Goal: Transaction & Acquisition: Purchase product/service

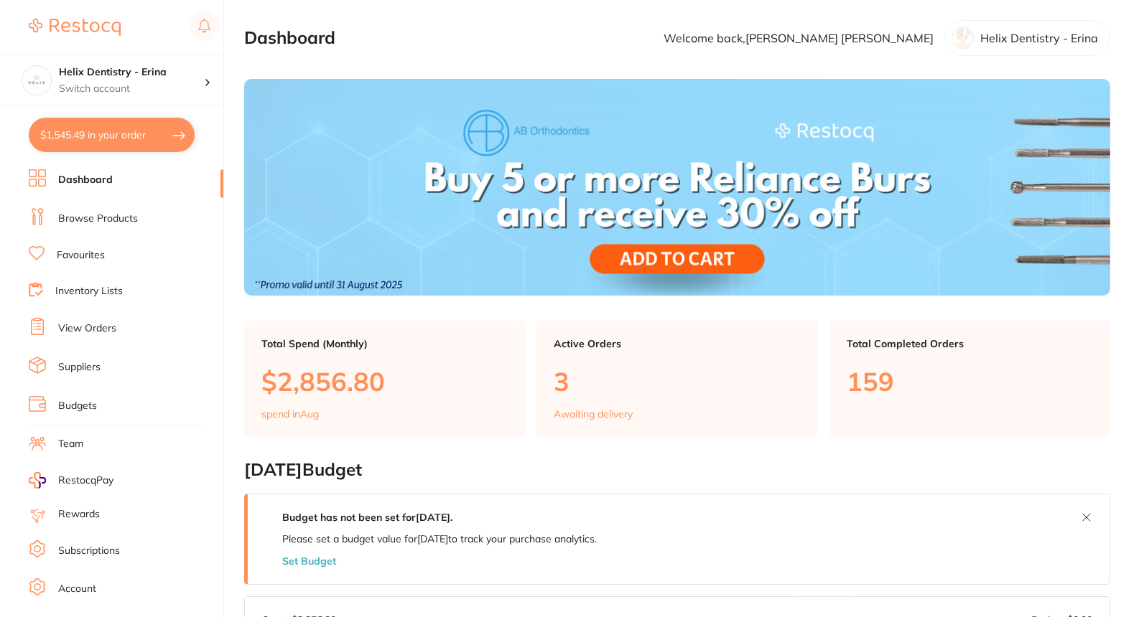
click at [135, 129] on button "$1,545.49 in your order" at bounding box center [112, 135] width 166 height 34
checkbox input "true"
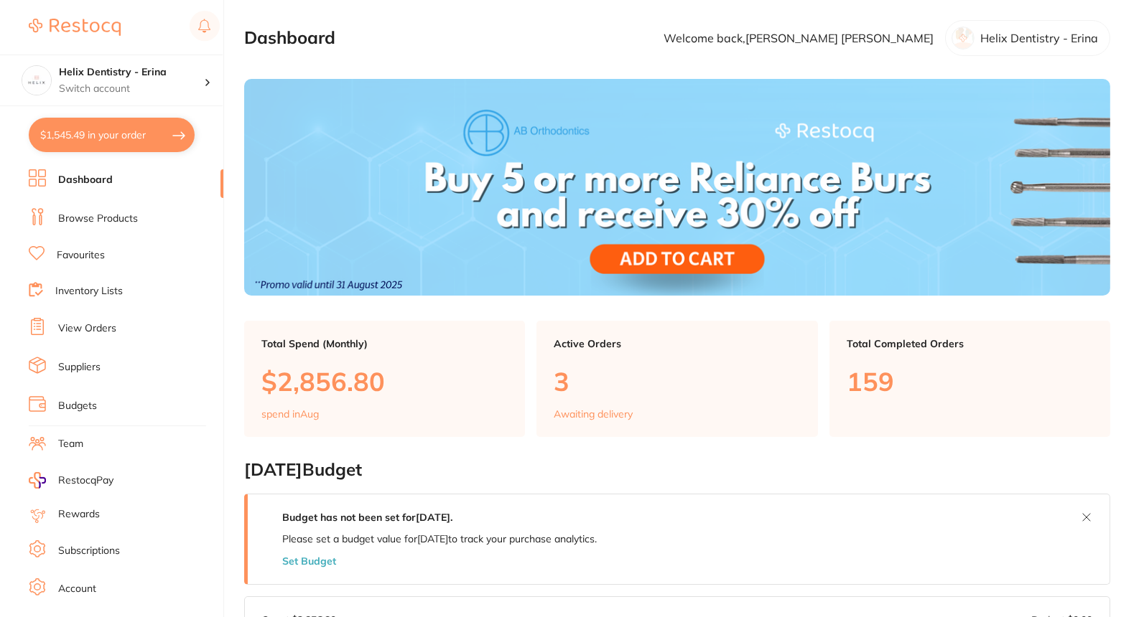
checkbox input "true"
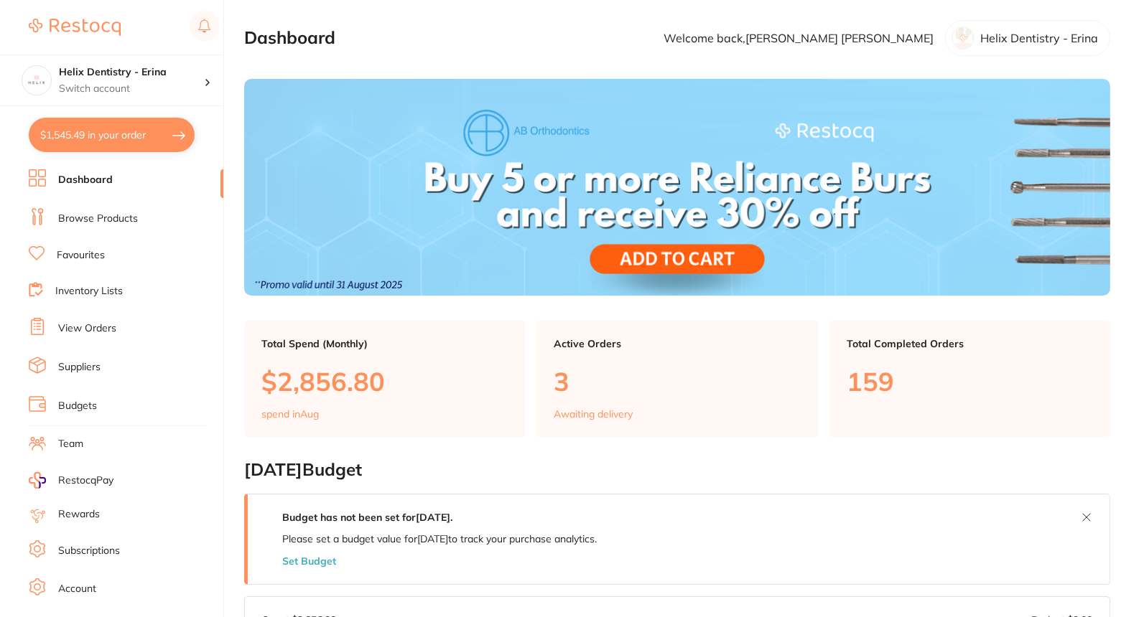
checkbox input "true"
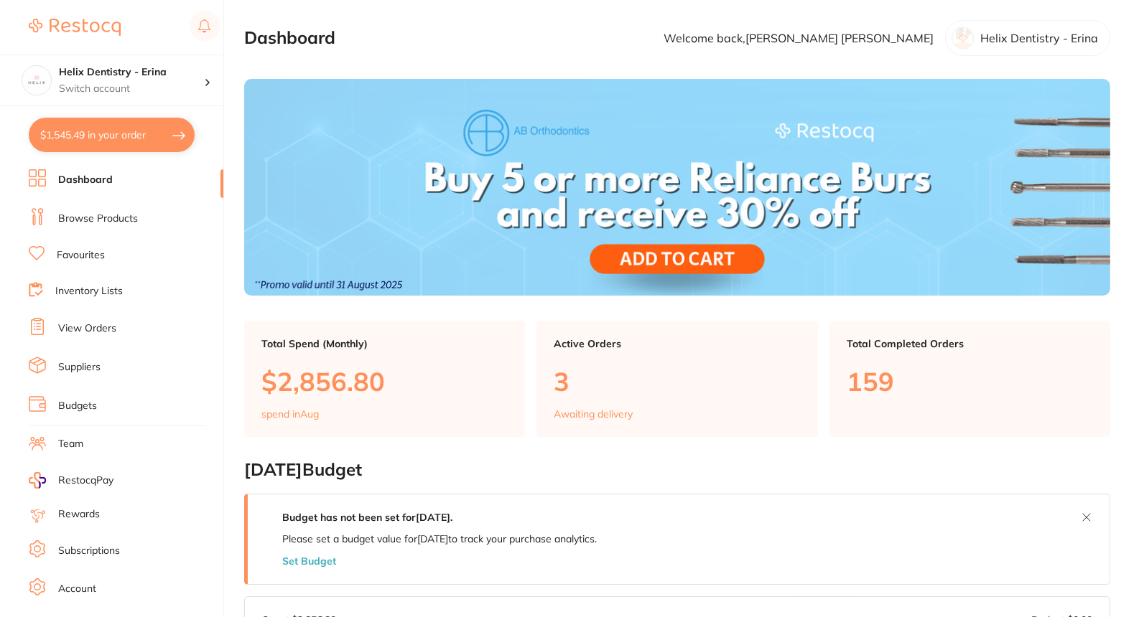
checkbox input "true"
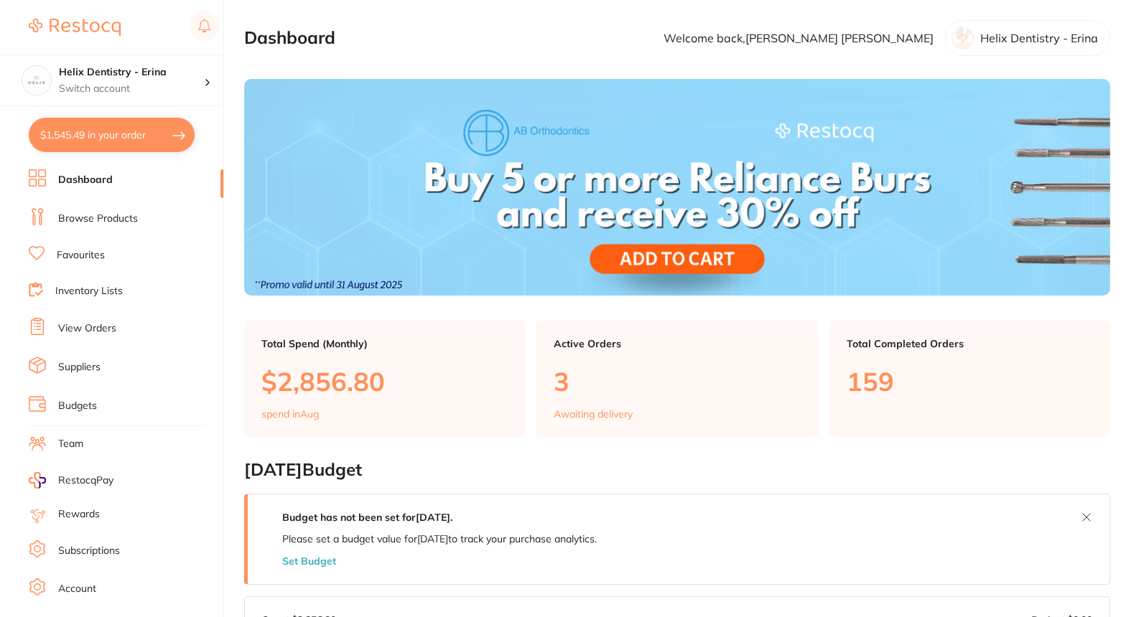
checkbox input "true"
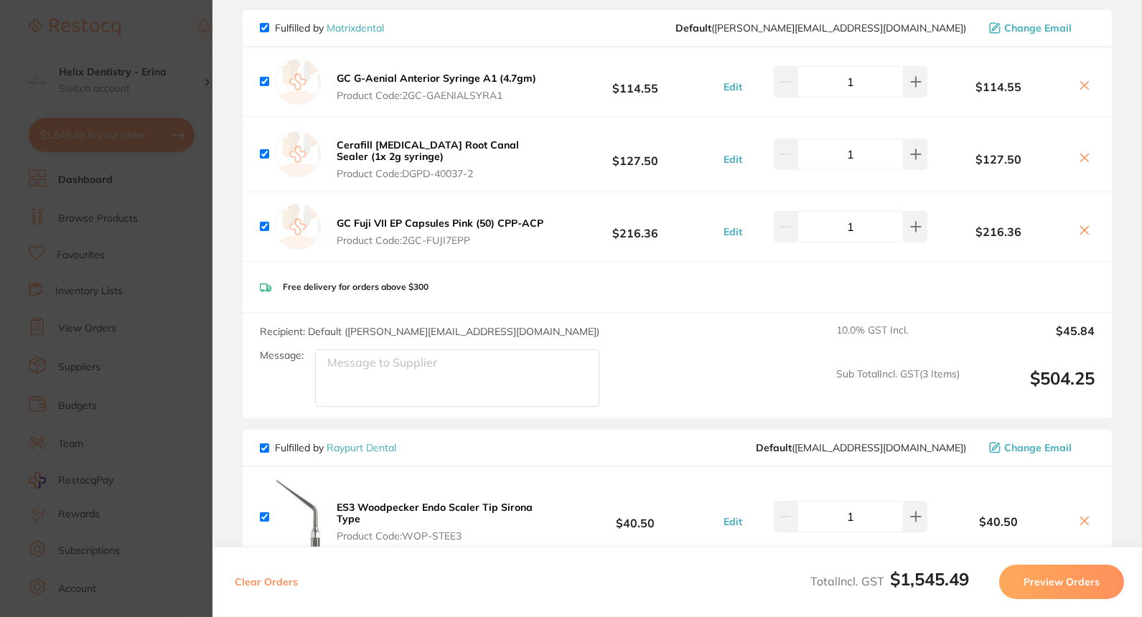
scroll to position [133, 0]
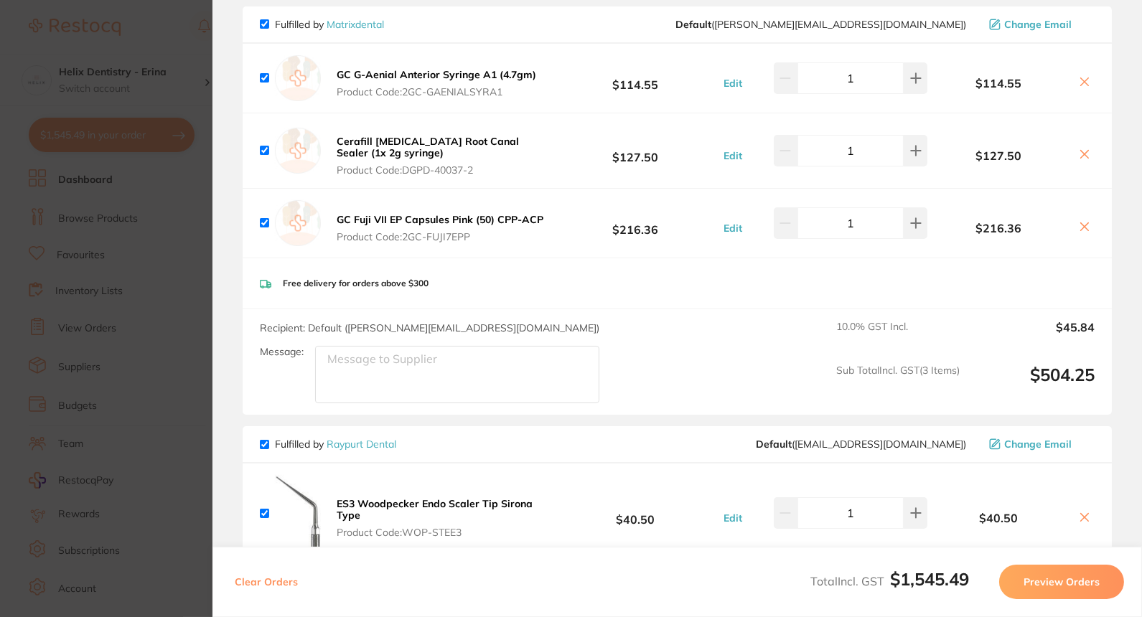
click at [180, 261] on section "Update RRP Set your pre negotiated price for this item. Item Agreed RRP (excl. …" at bounding box center [571, 308] width 1142 height 617
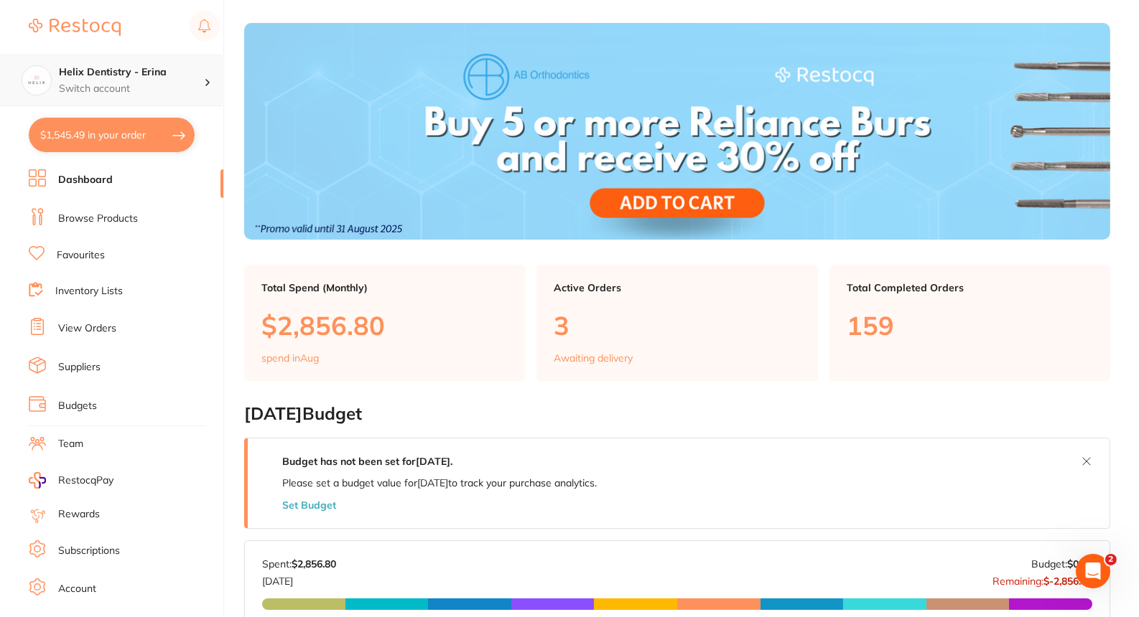
scroll to position [0, 0]
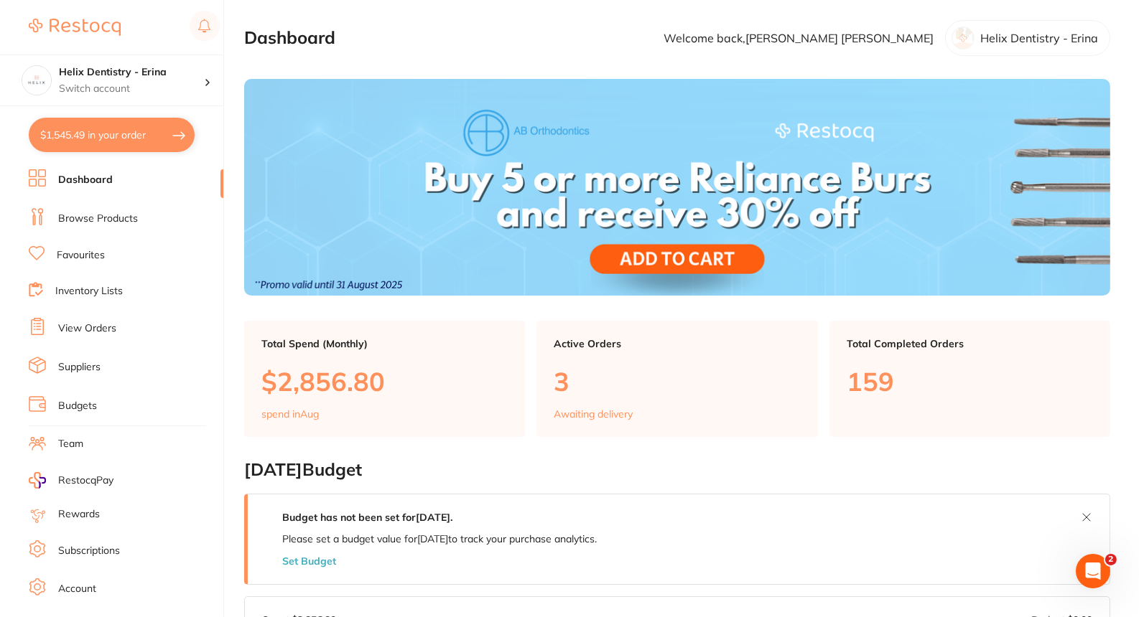
click at [102, 221] on link "Browse Products" at bounding box center [98, 219] width 80 height 14
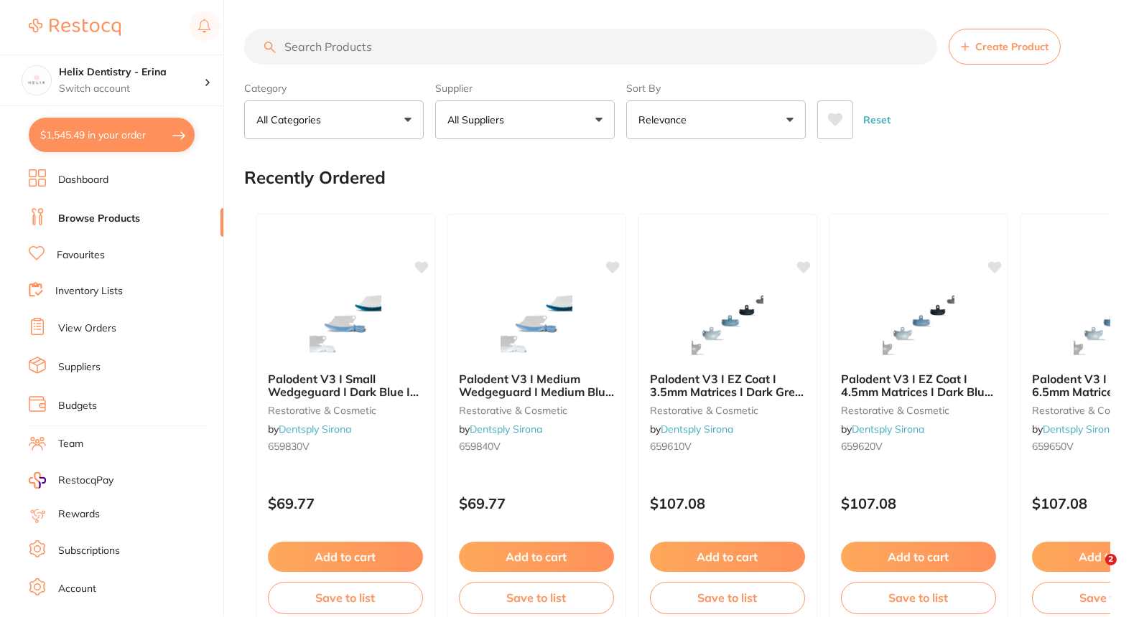
click at [382, 50] on input "search" at bounding box center [590, 47] width 693 height 36
click at [382, 50] on input "GC" at bounding box center [590, 47] width 693 height 36
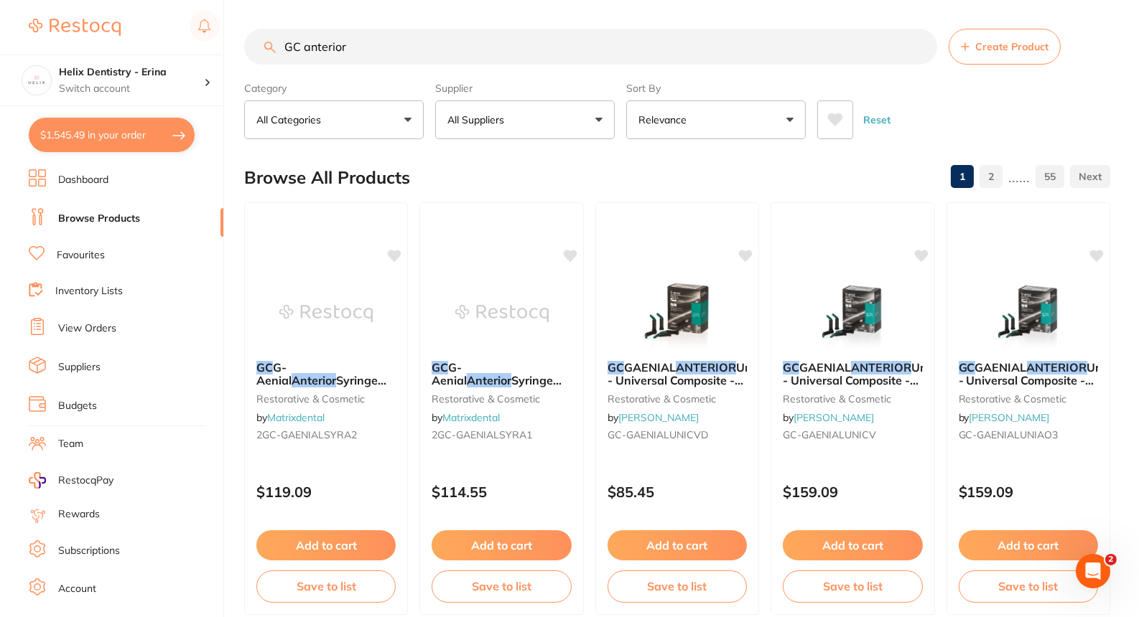
click at [302, 45] on input "GC anterior" at bounding box center [590, 47] width 693 height 36
type input "Gaenial anterior"
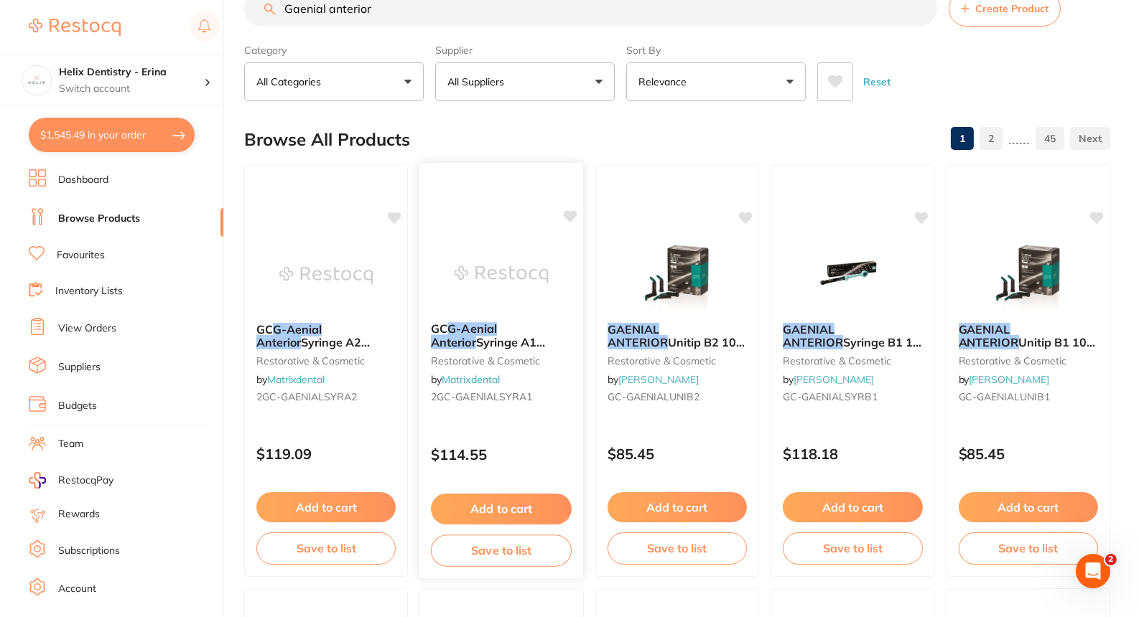
scroll to position [40, 0]
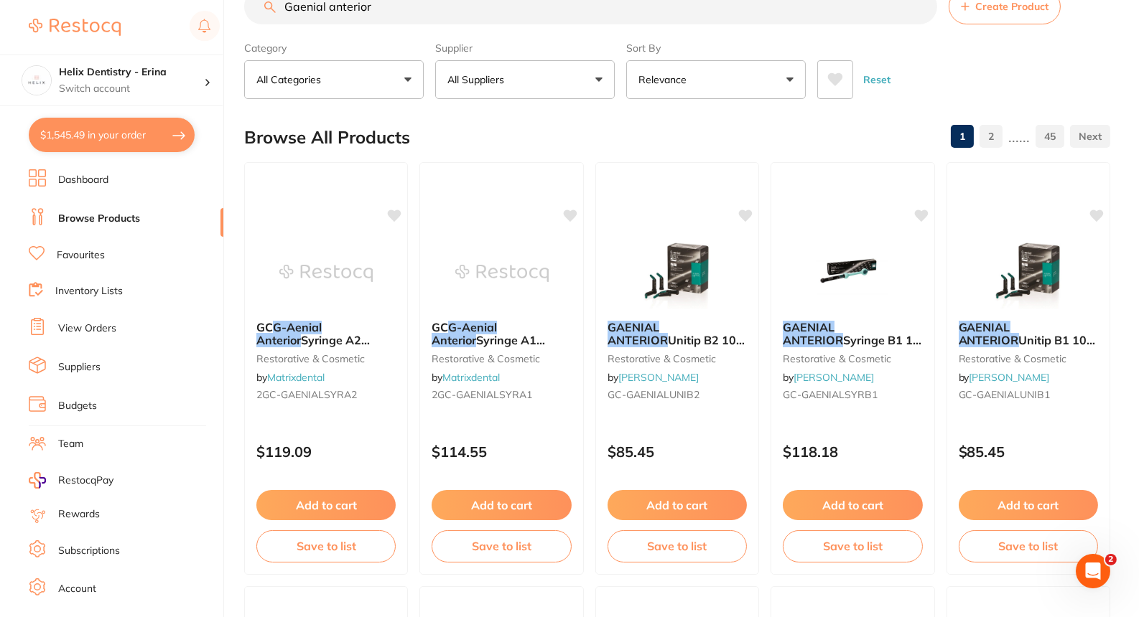
click at [485, 68] on button "All Suppliers" at bounding box center [524, 79] width 179 height 39
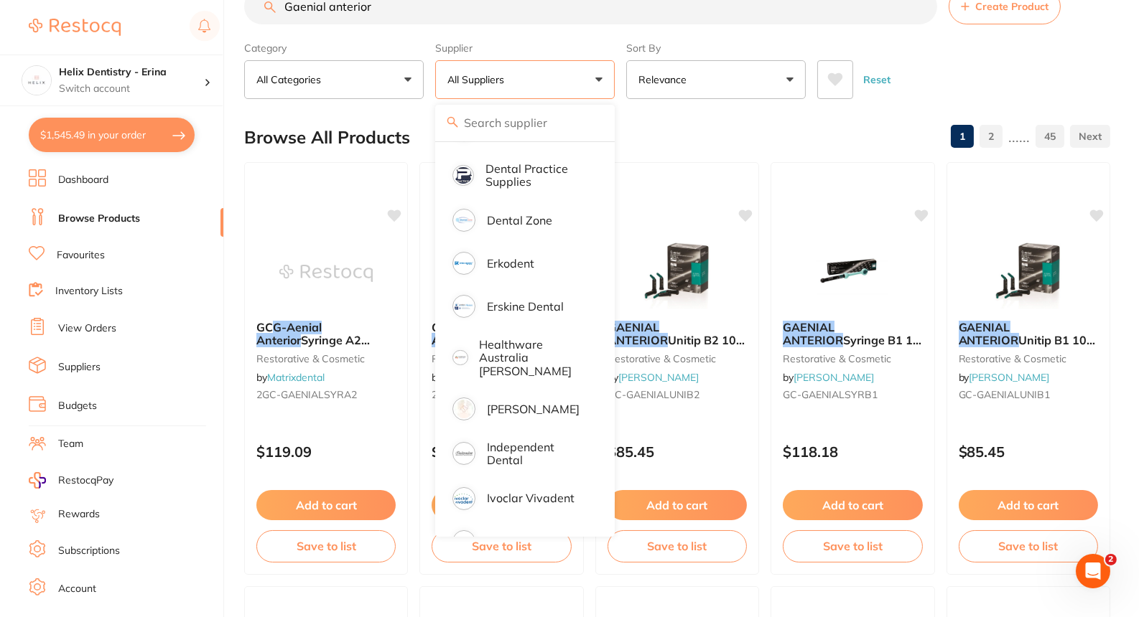
scroll to position [345, 0]
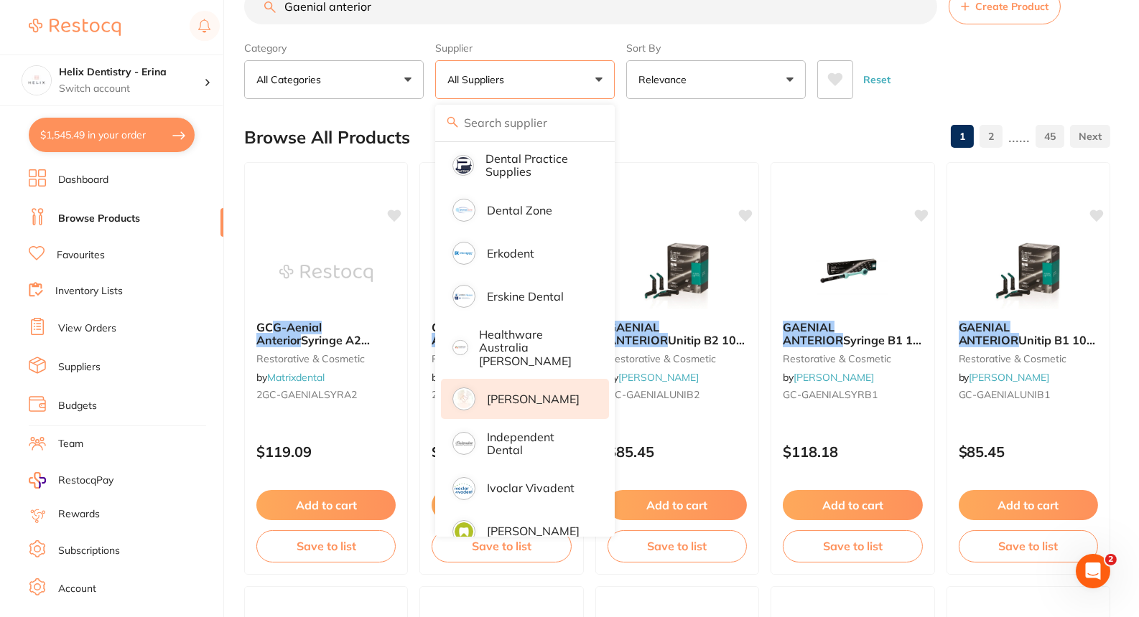
click at [503, 393] on p "[PERSON_NAME]" at bounding box center [533, 399] width 93 height 13
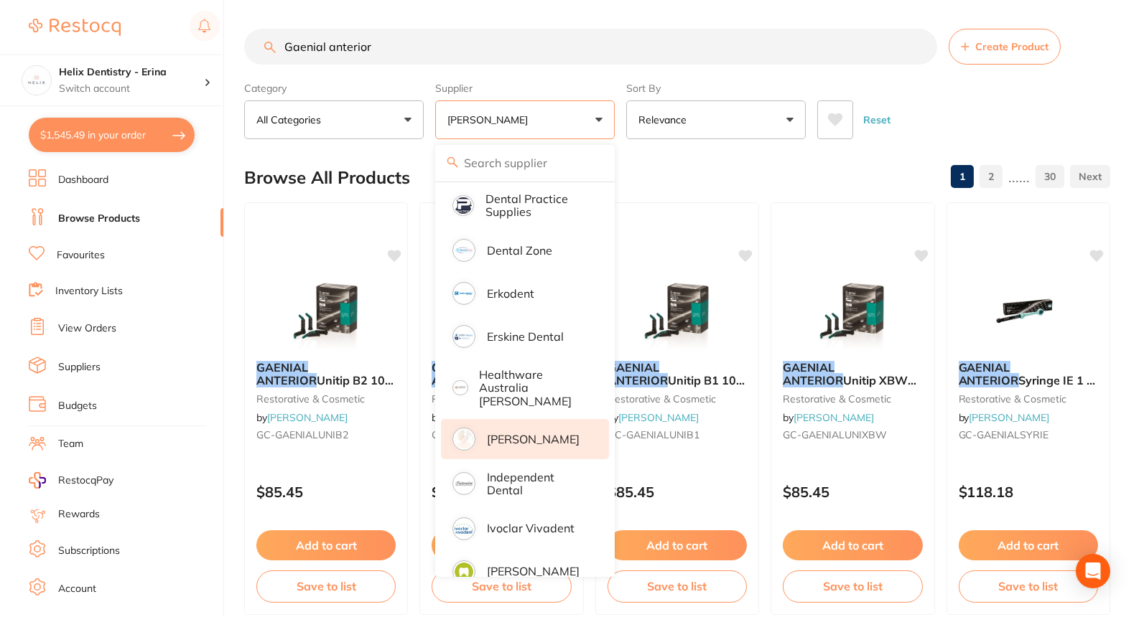
click at [504, 46] on input "Gaenial anterior" at bounding box center [590, 47] width 693 height 36
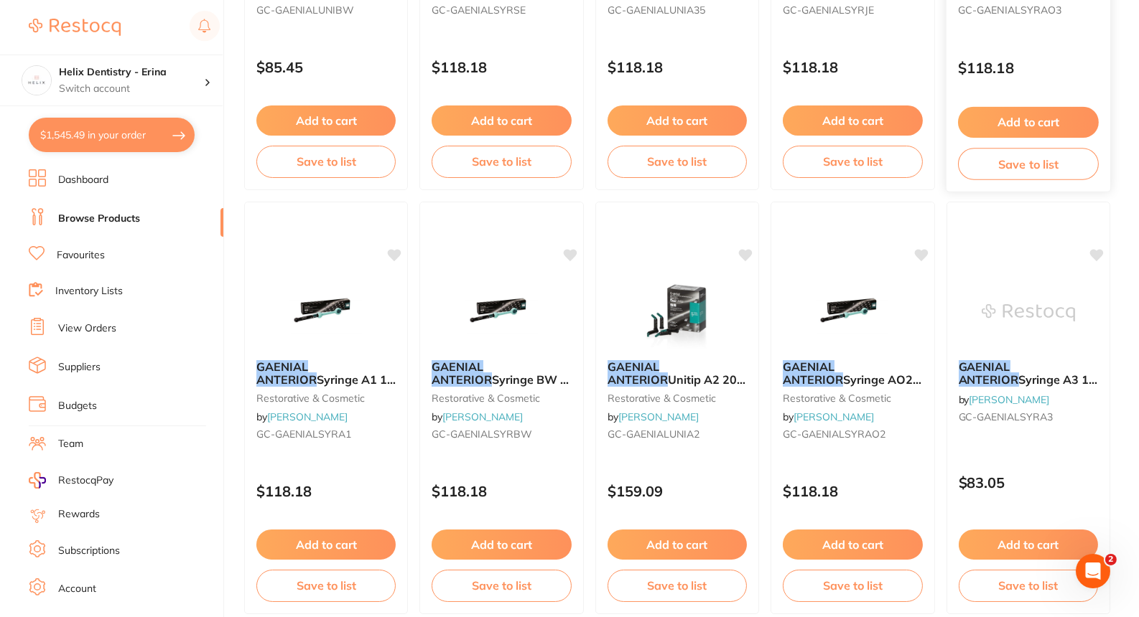
scroll to position [1699, 0]
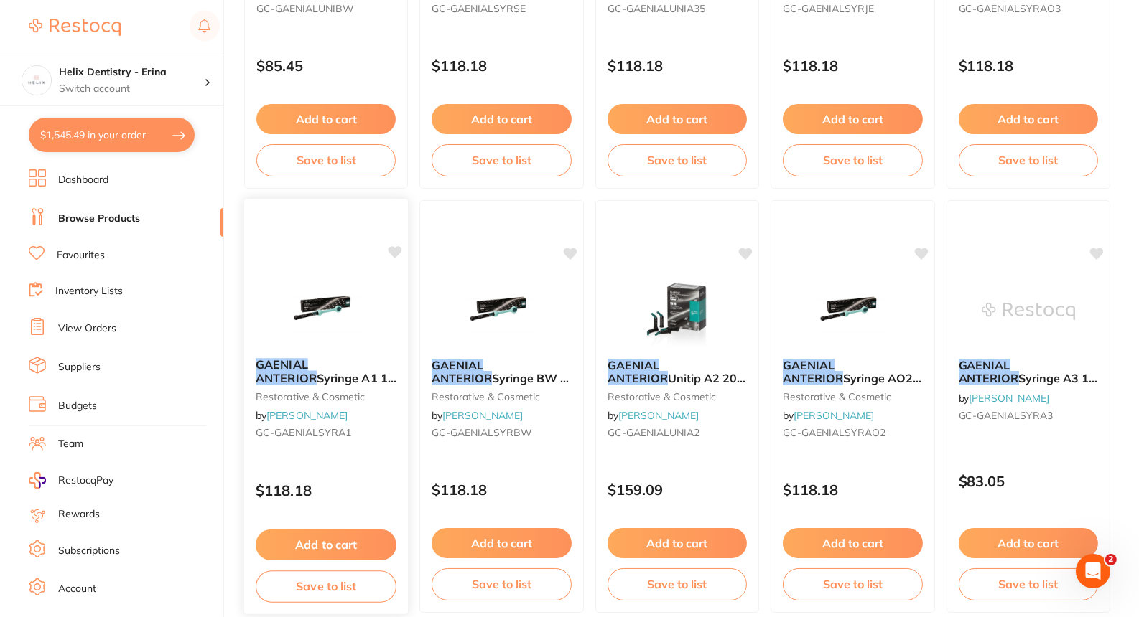
click at [321, 537] on button "Add to cart" at bounding box center [326, 545] width 141 height 31
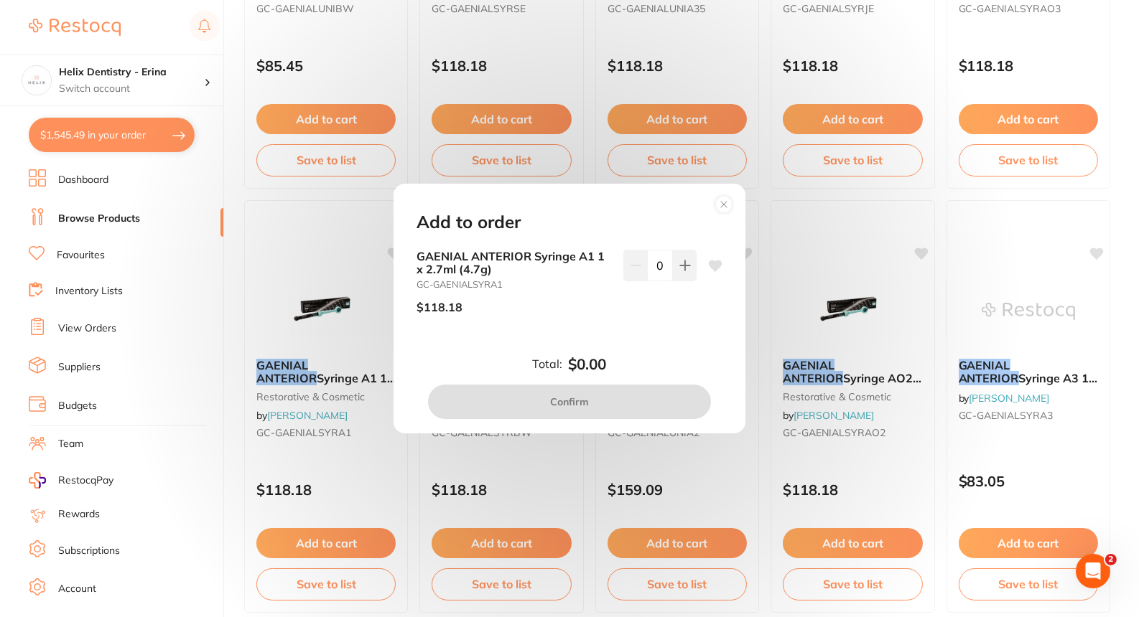
scroll to position [0, 0]
click at [679, 269] on icon at bounding box center [684, 265] width 11 height 11
type input "1"
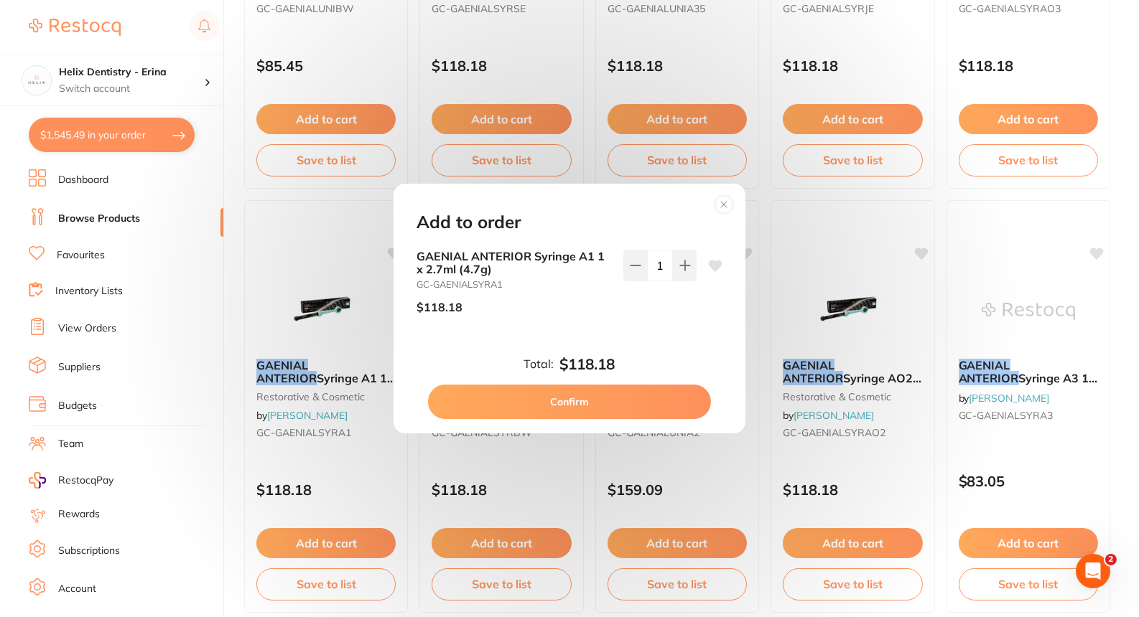
click at [600, 389] on button "Confirm" at bounding box center [569, 402] width 283 height 34
checkbox input "false"
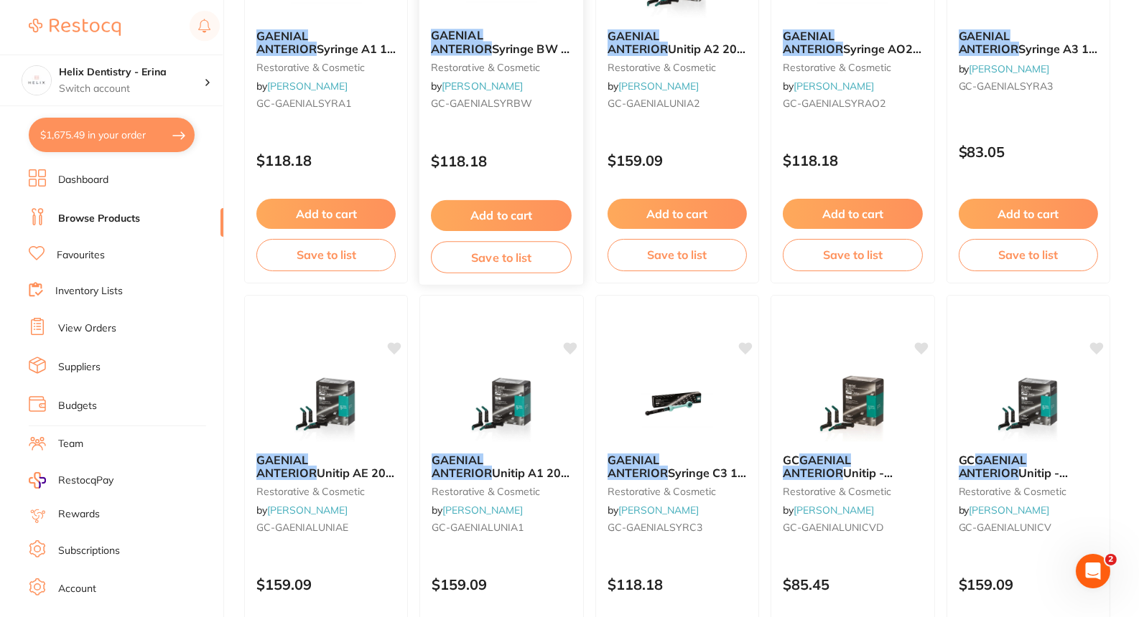
scroll to position [2023, 0]
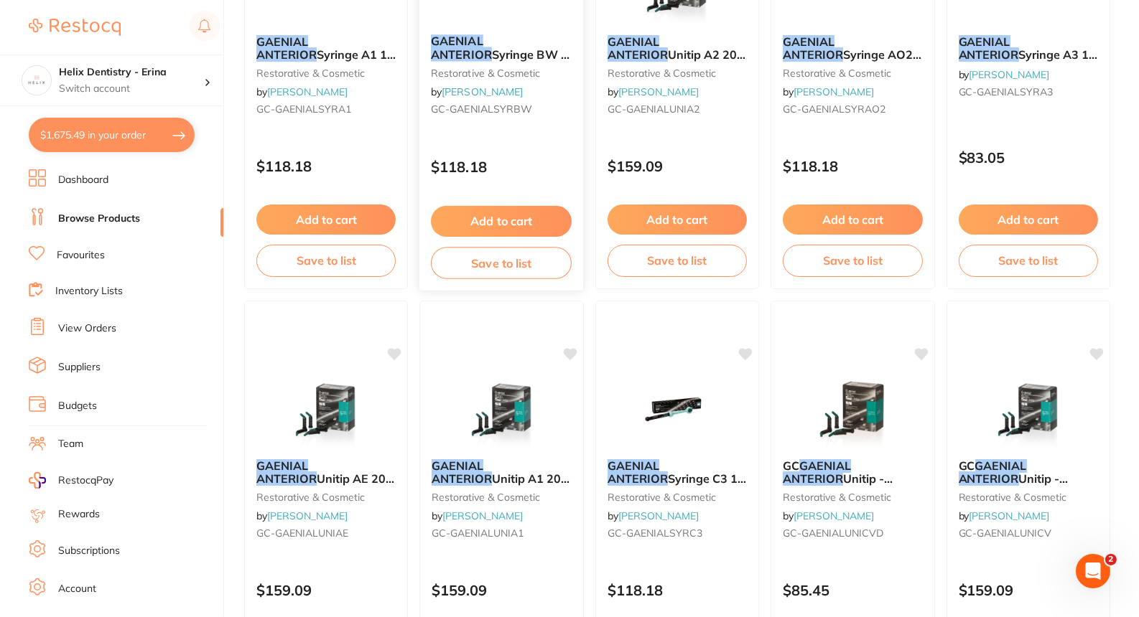
click at [503, 213] on button "Add to cart" at bounding box center [501, 221] width 141 height 31
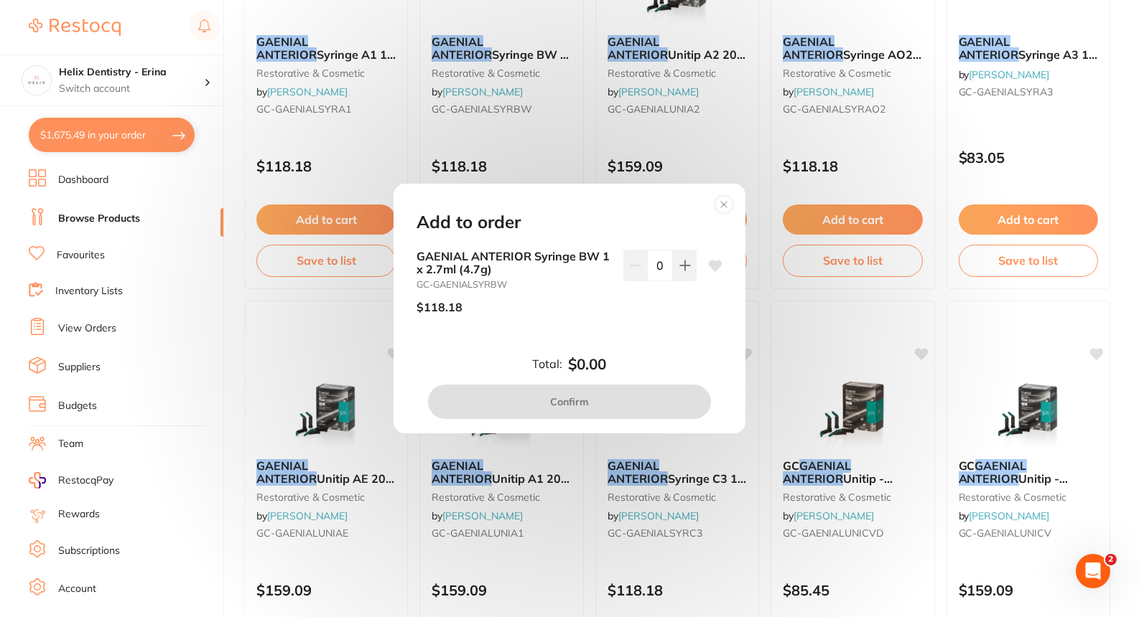
scroll to position [0, 0]
click at [724, 207] on circle at bounding box center [724, 205] width 17 height 17
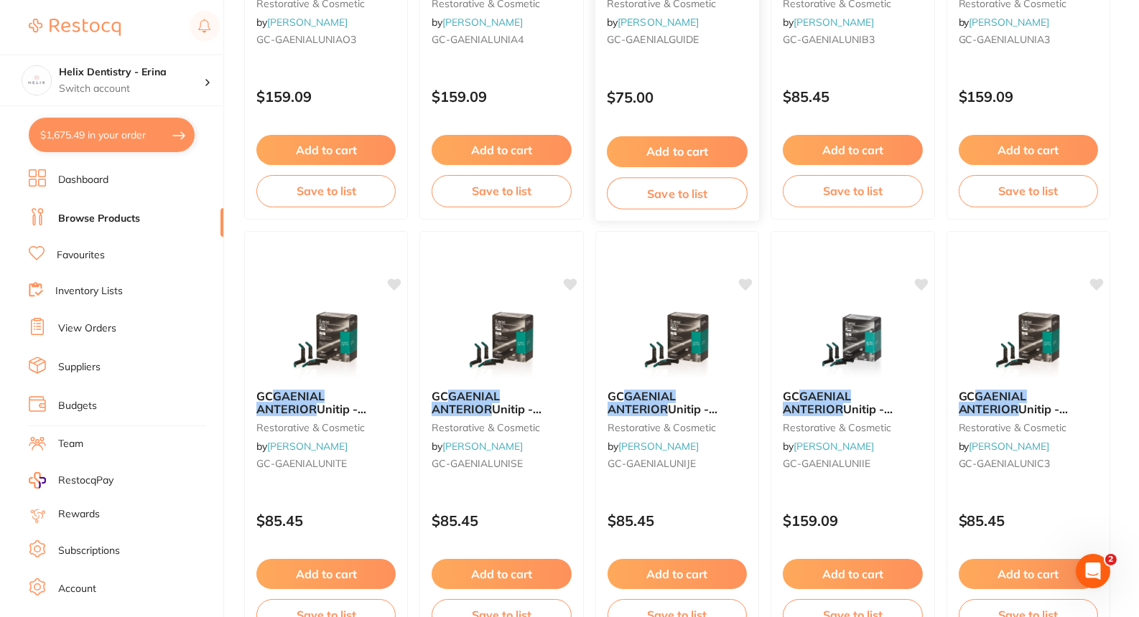
scroll to position [2678, 0]
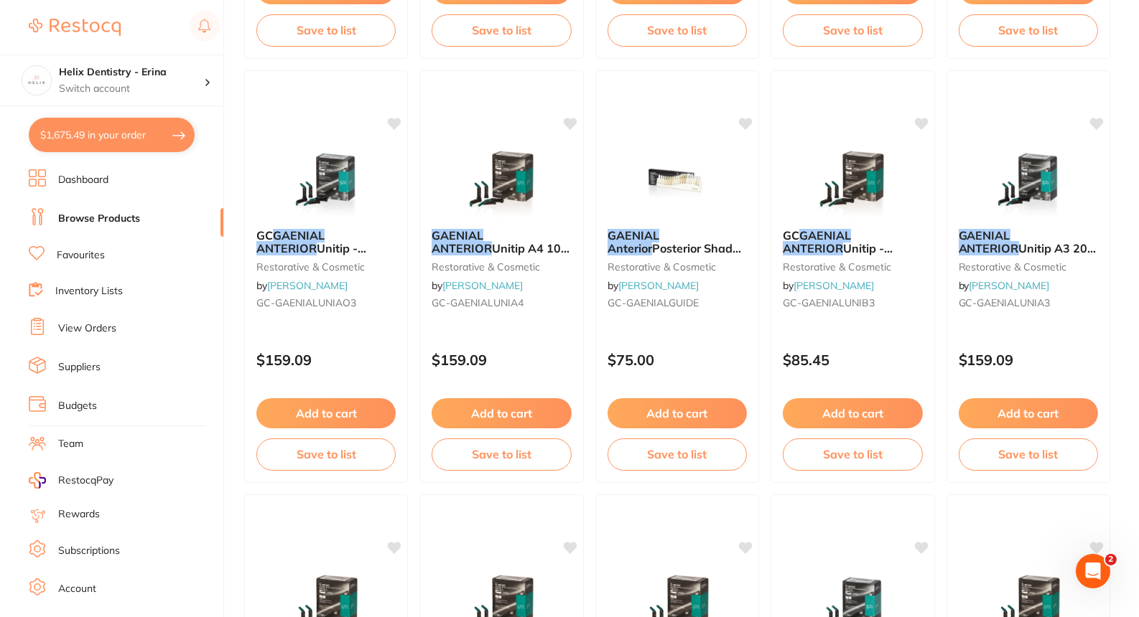
click at [108, 131] on button "$1,675.49 in your order" at bounding box center [112, 135] width 166 height 34
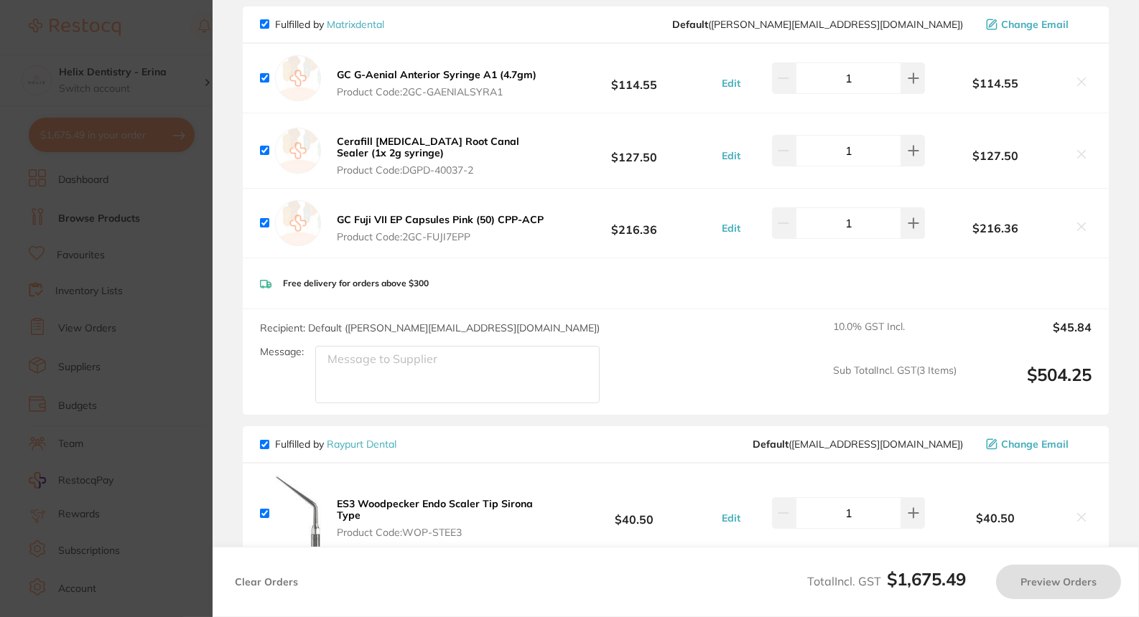
checkbox input "true"
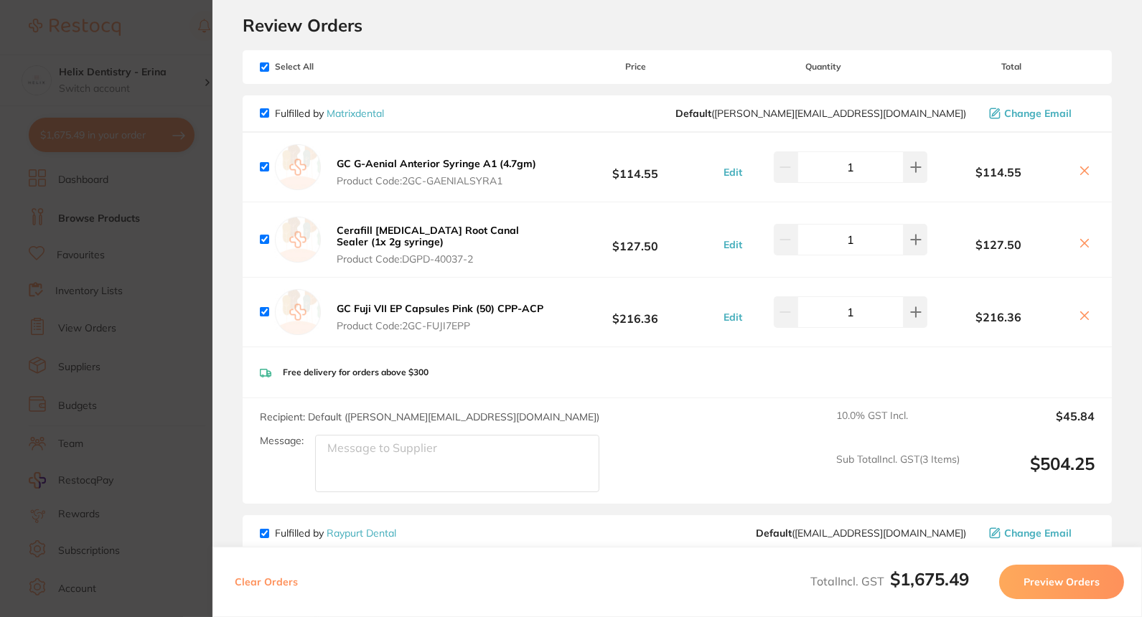
scroll to position [43, 0]
click at [1081, 169] on icon at bounding box center [1085, 172] width 8 height 8
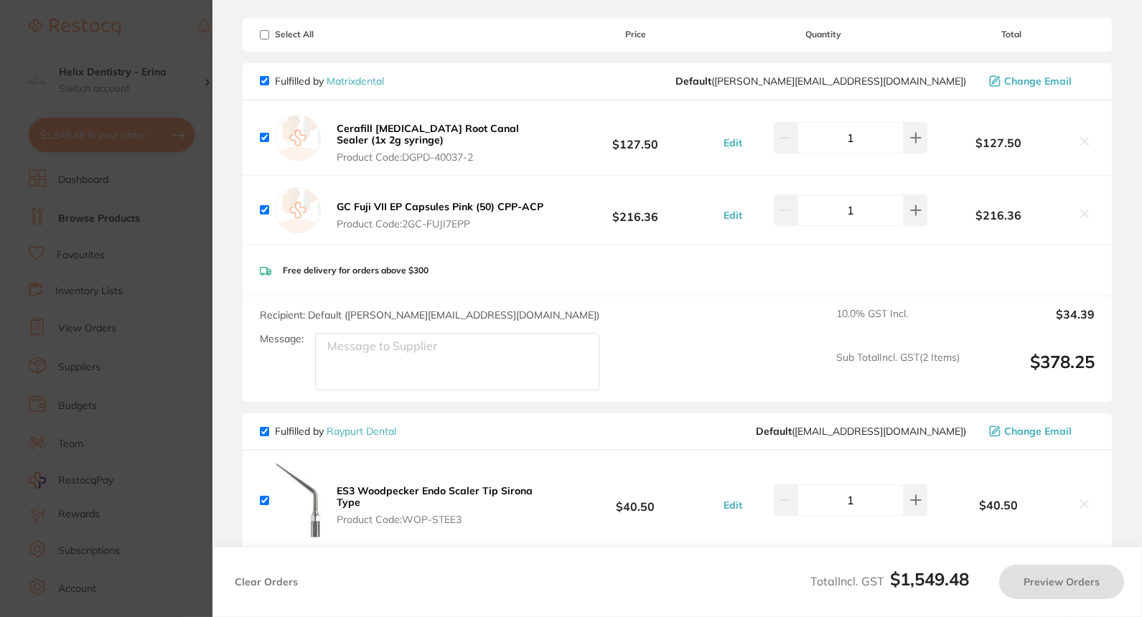
checkbox input "true"
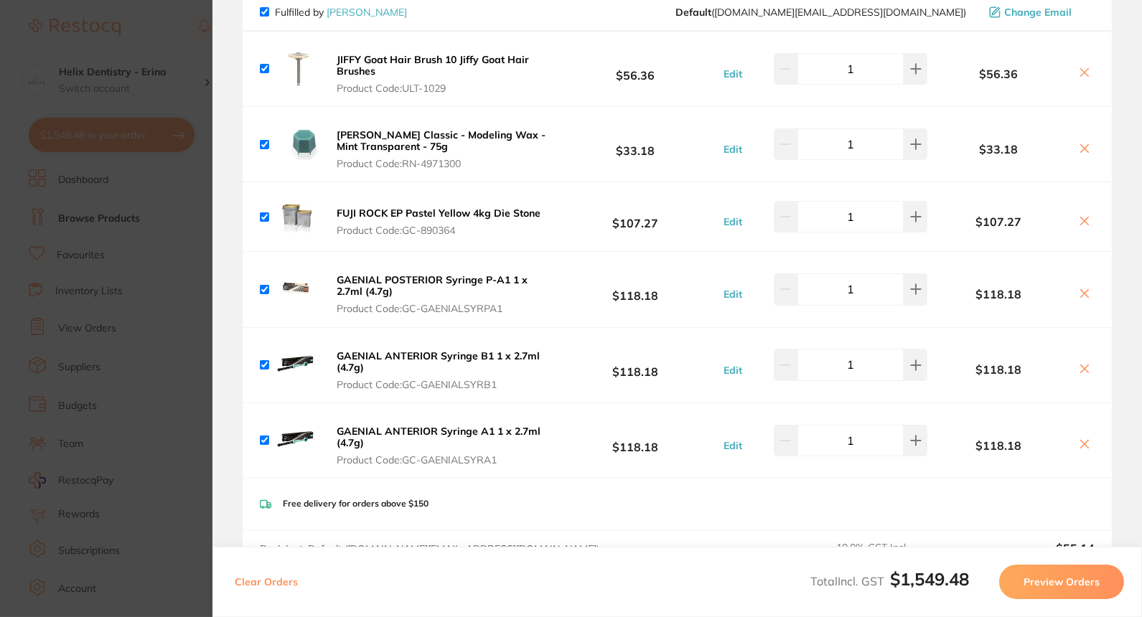
scroll to position [1174, 0]
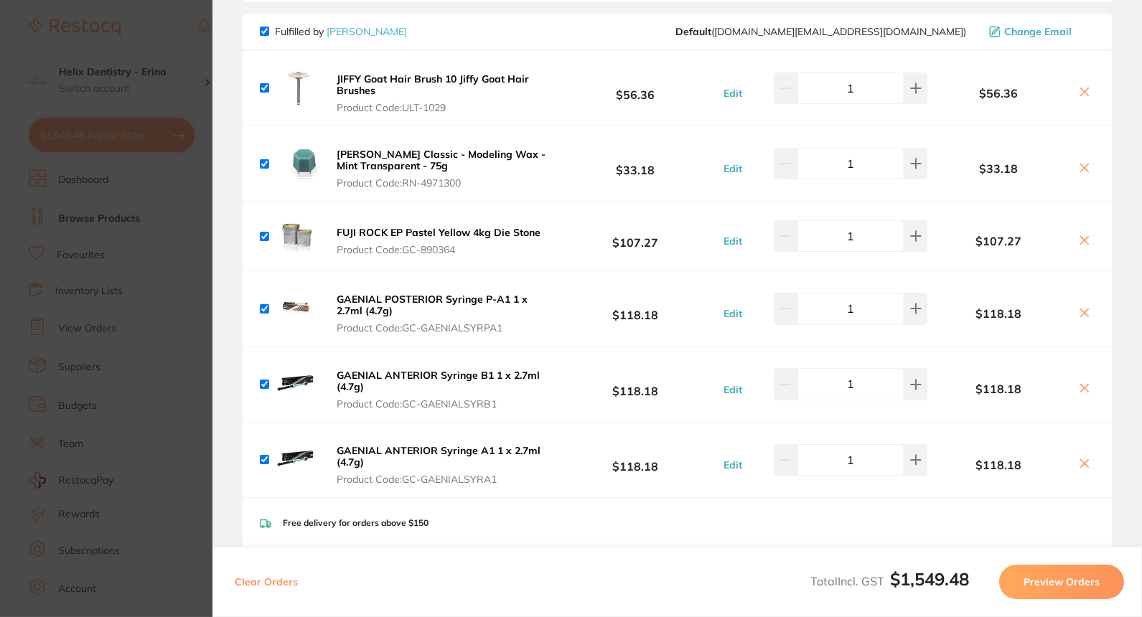
click at [177, 278] on section "Update RRP Set your pre negotiated price for this item. Item Agreed RRP (excl. …" at bounding box center [571, 308] width 1142 height 617
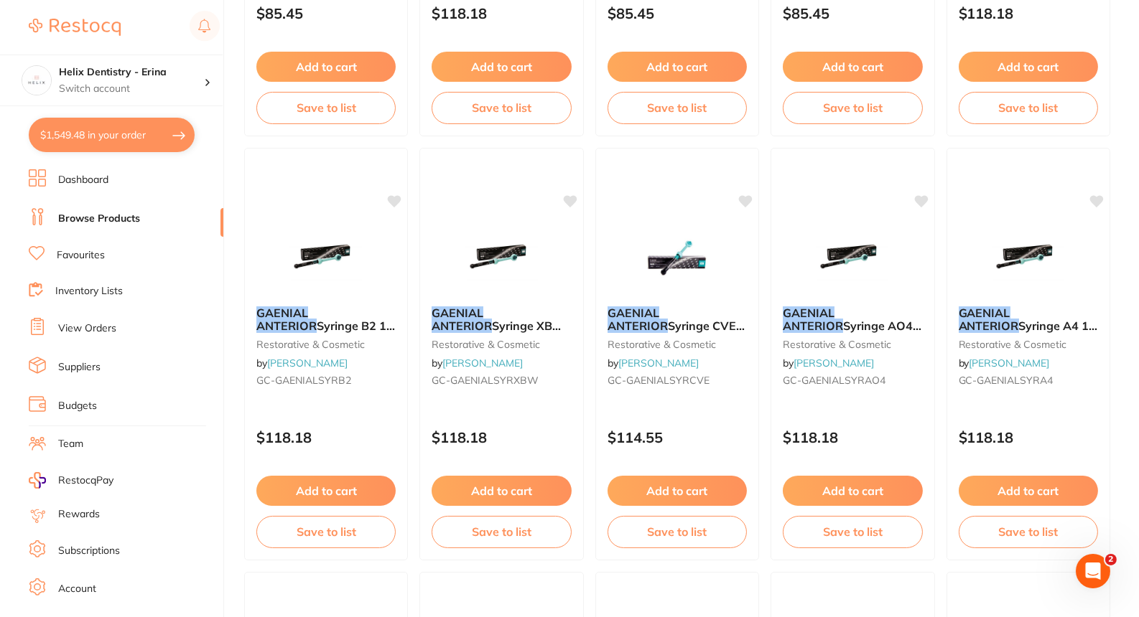
scroll to position [0, 0]
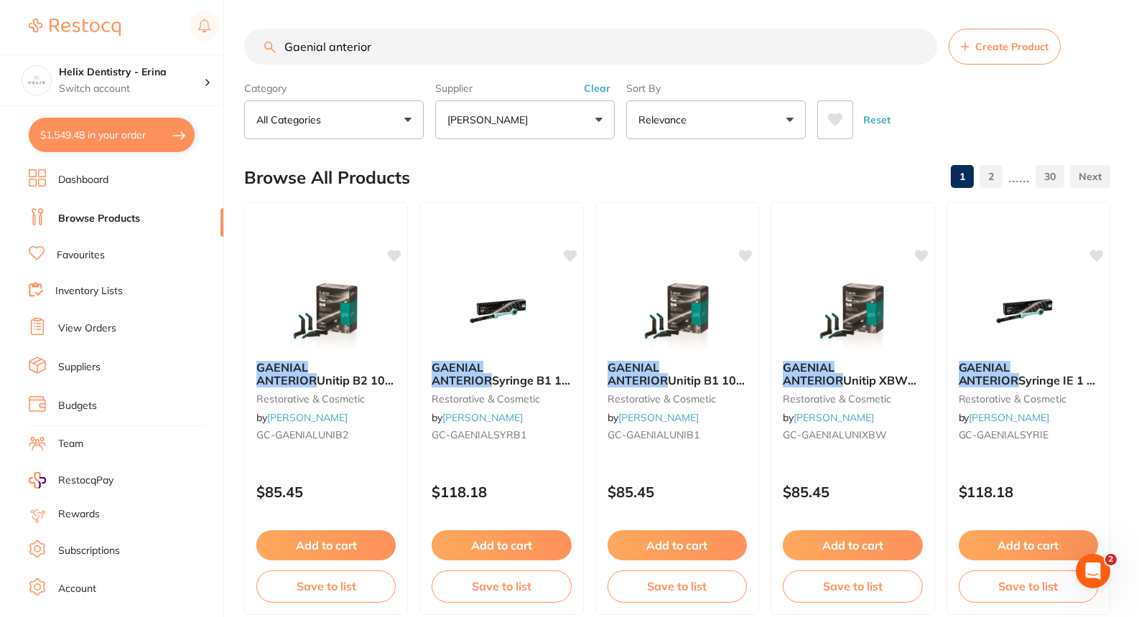
click at [423, 52] on input "Gaenial anterior" at bounding box center [590, 47] width 693 height 36
click at [365, 42] on input "Gaenial anterior" at bounding box center [590, 47] width 693 height 36
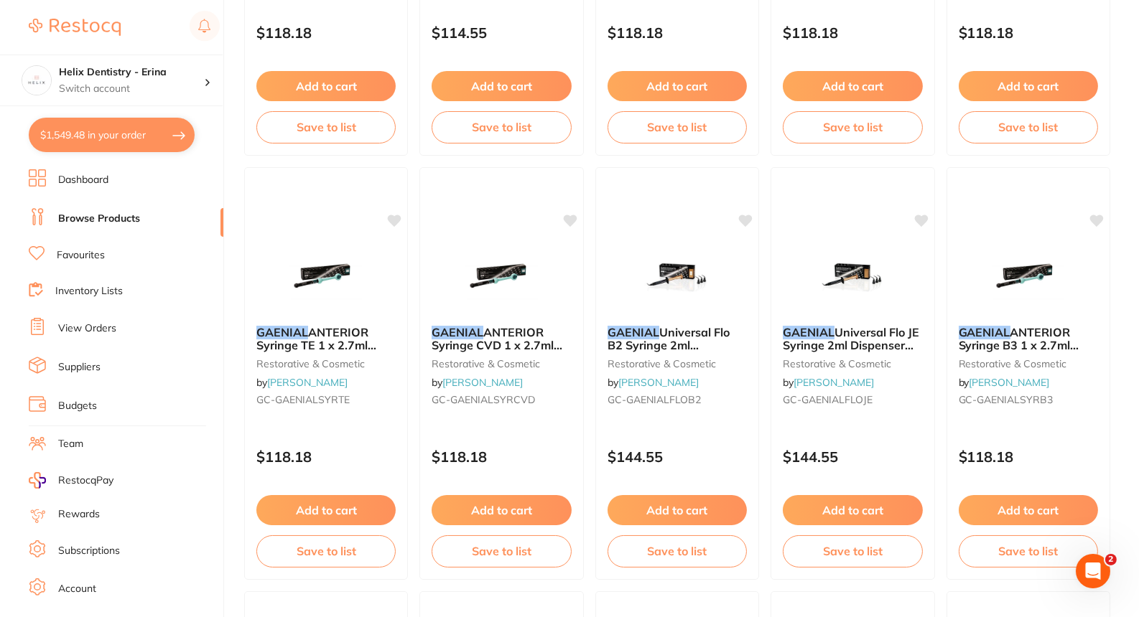
scroll to position [2802, 0]
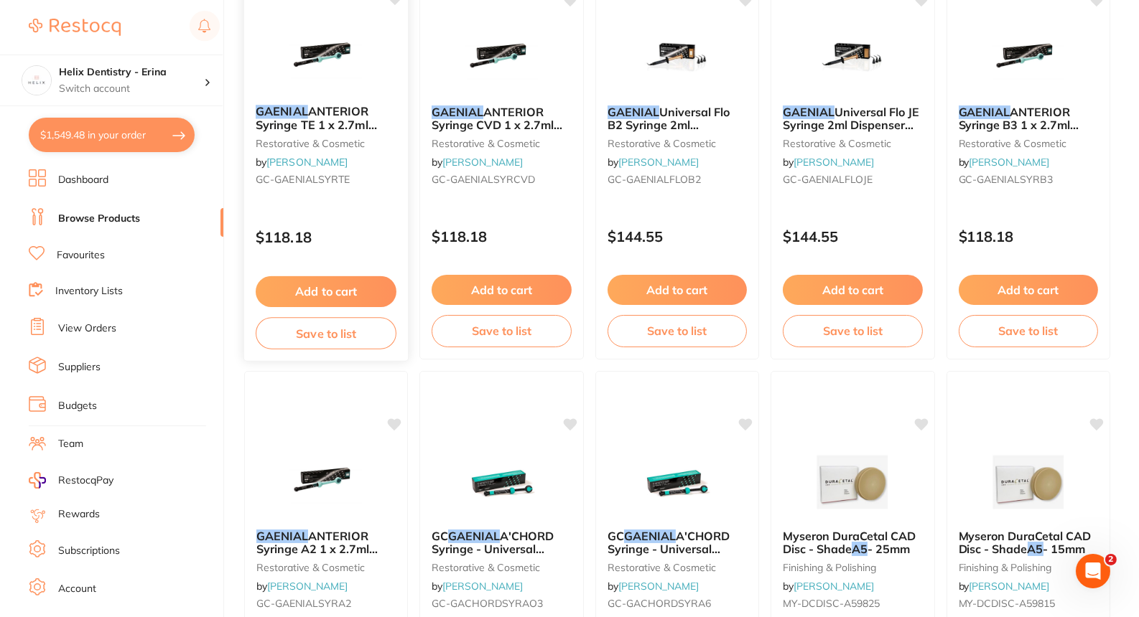
type input "Gaenial posterior A5"
